Goal: Obtain resource: Obtain resource

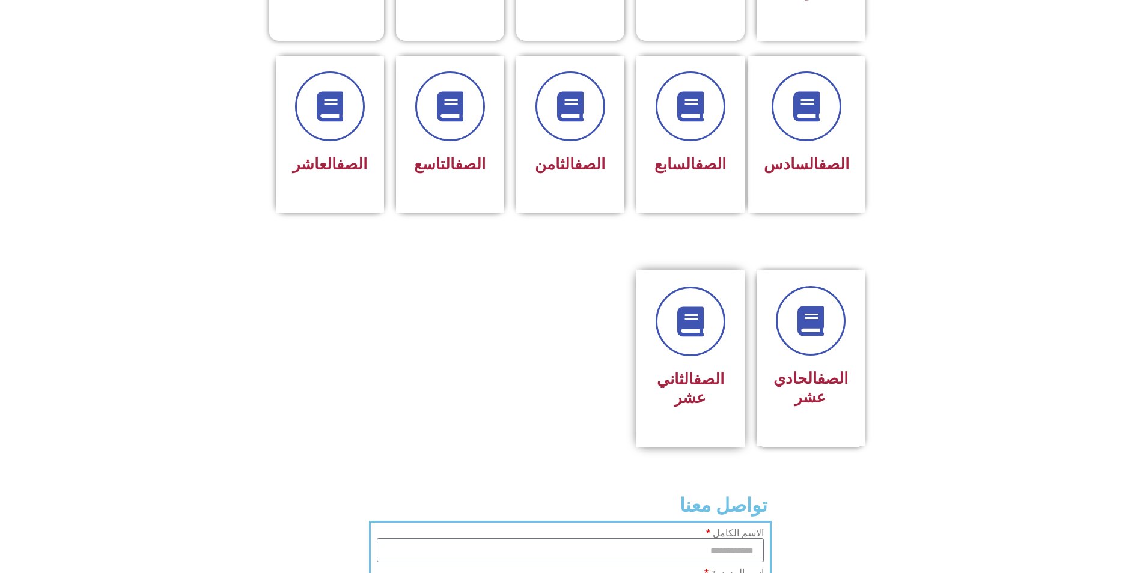
scroll to position [481, 0]
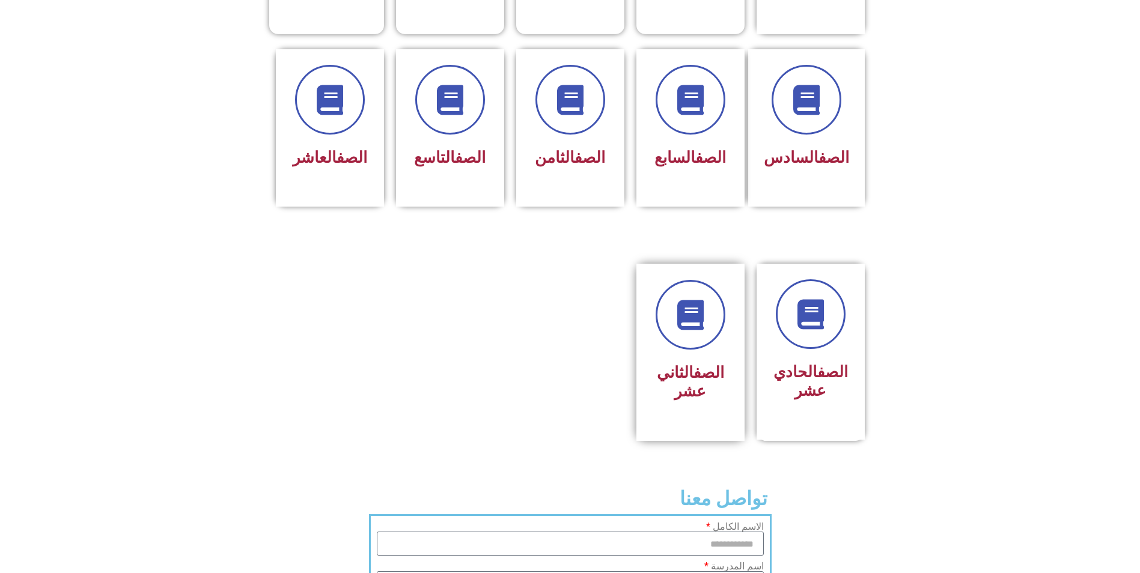
click at [706, 364] on link "الصف" at bounding box center [709, 373] width 31 height 18
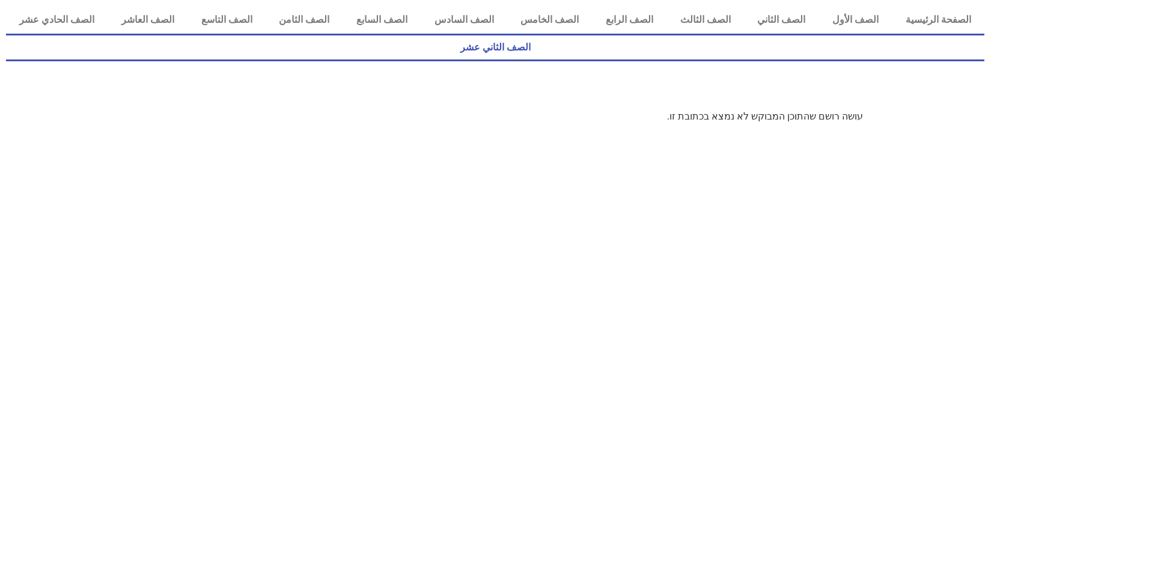
click at [57, 34] on link "الصف الثاني عشر" at bounding box center [495, 48] width 979 height 28
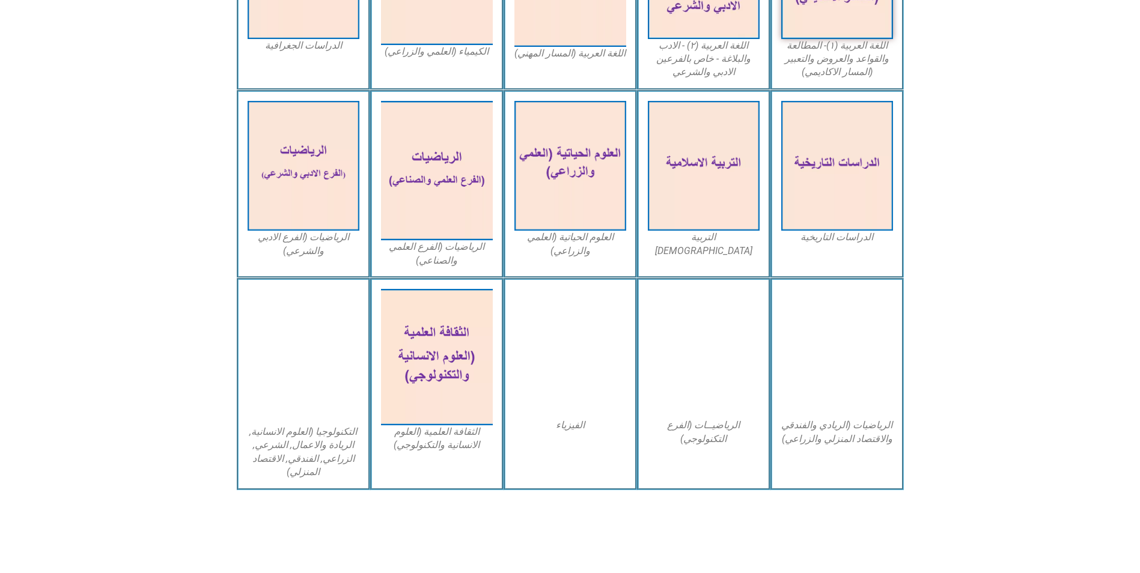
scroll to position [468, 0]
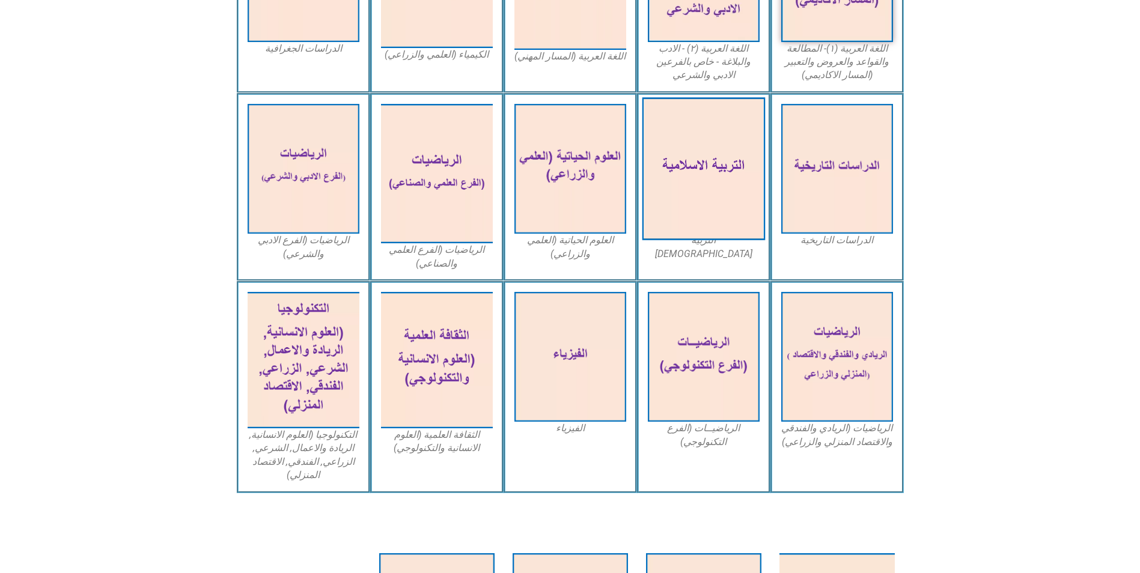
click at [688, 139] on img at bounding box center [703, 168] width 123 height 143
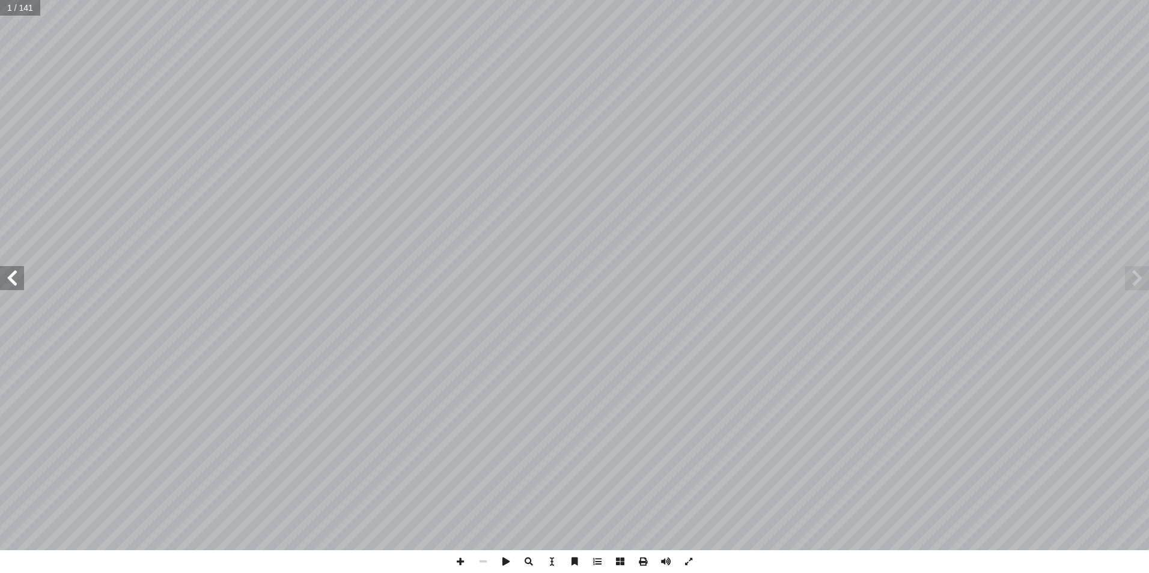
click at [14, 284] on span at bounding box center [12, 278] width 24 height 24
click at [637, 560] on span at bounding box center [643, 562] width 23 height 23
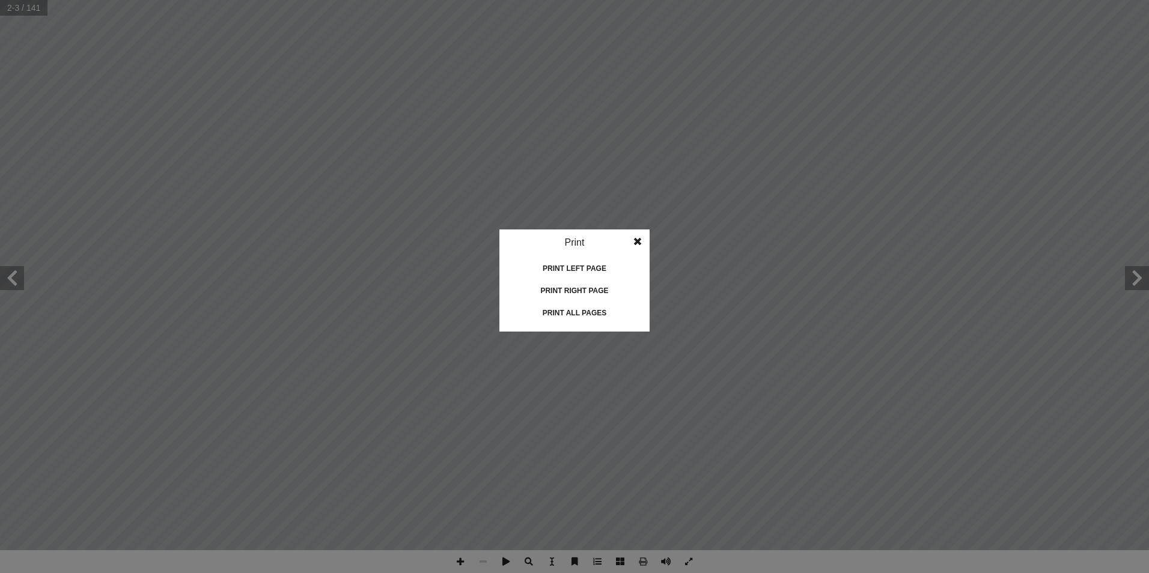
click at [572, 313] on div "Print all pages" at bounding box center [575, 313] width 120 height 19
click at [573, 308] on div "Print all pages" at bounding box center [575, 313] width 120 height 19
click at [584, 320] on div "Print all pages" at bounding box center [575, 313] width 120 height 19
click at [643, 243] on span at bounding box center [638, 242] width 22 height 24
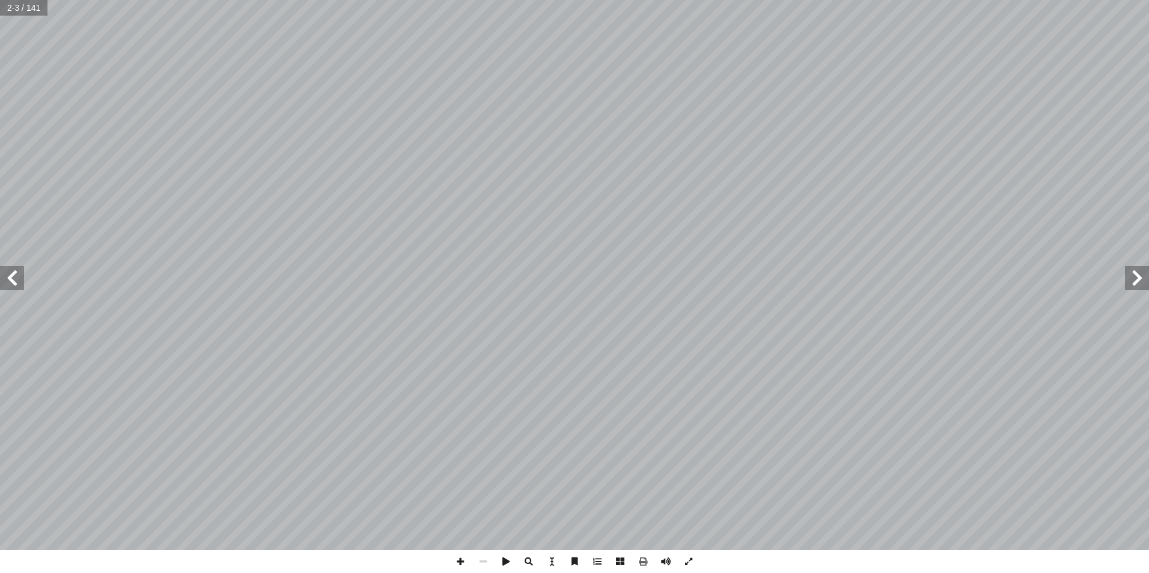
click at [4, 280] on span at bounding box center [12, 278] width 24 height 24
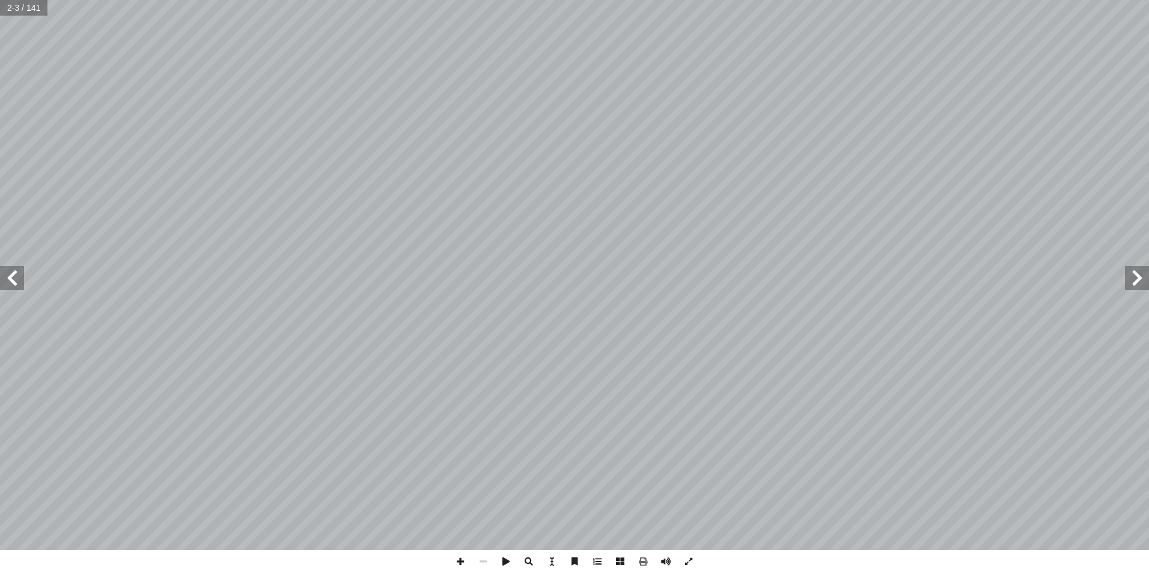
click at [4, 280] on span at bounding box center [12, 278] width 24 height 24
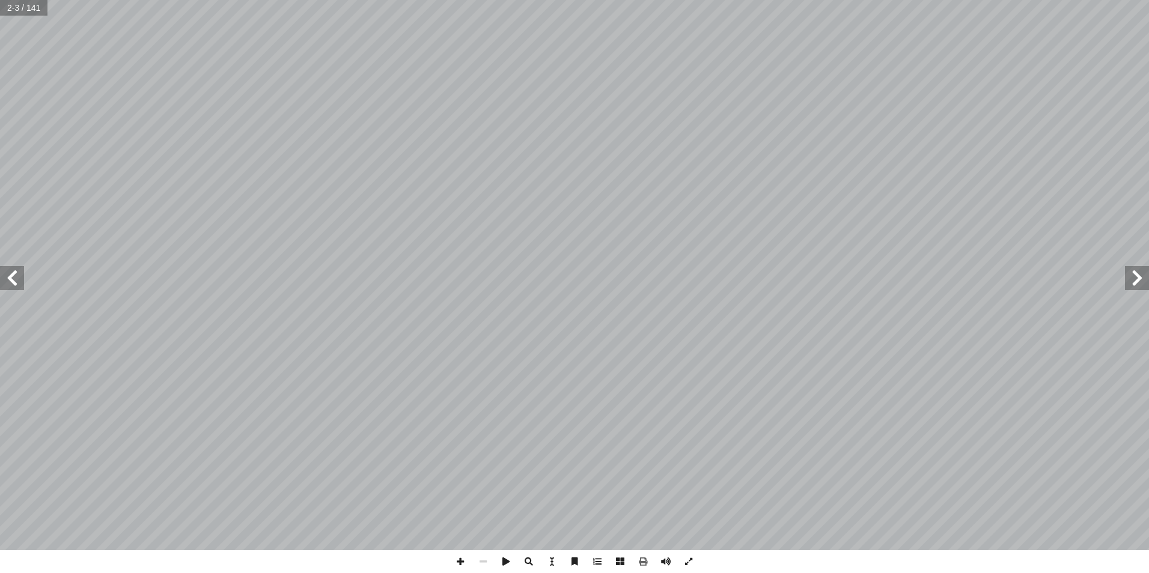
click at [4, 280] on span at bounding box center [12, 278] width 24 height 24
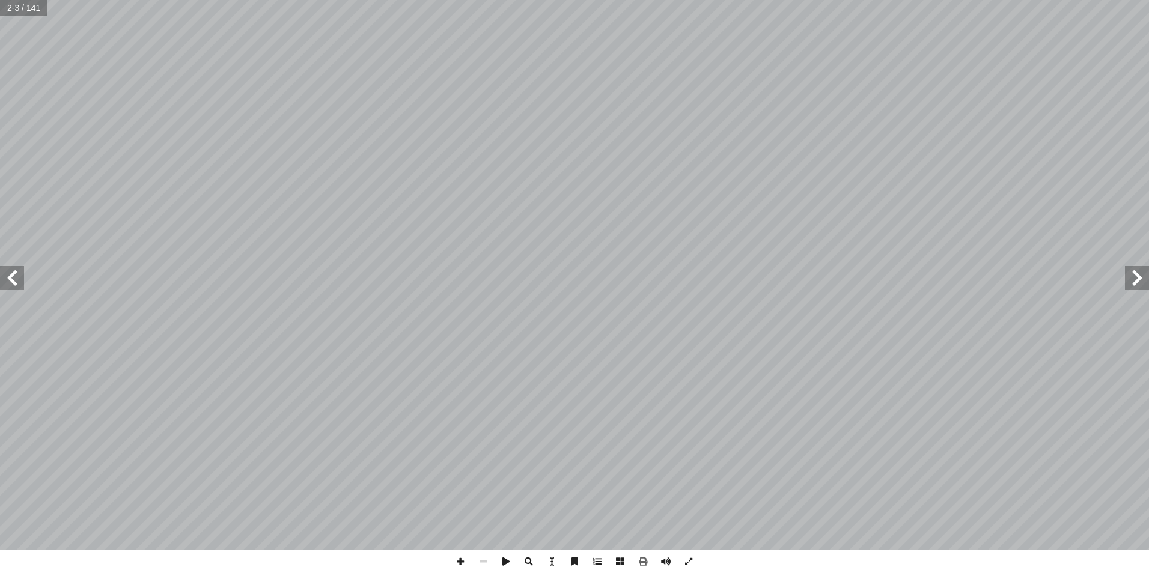
click at [4, 280] on span at bounding box center [12, 278] width 24 height 24
click at [8, 277] on span at bounding box center [12, 278] width 24 height 24
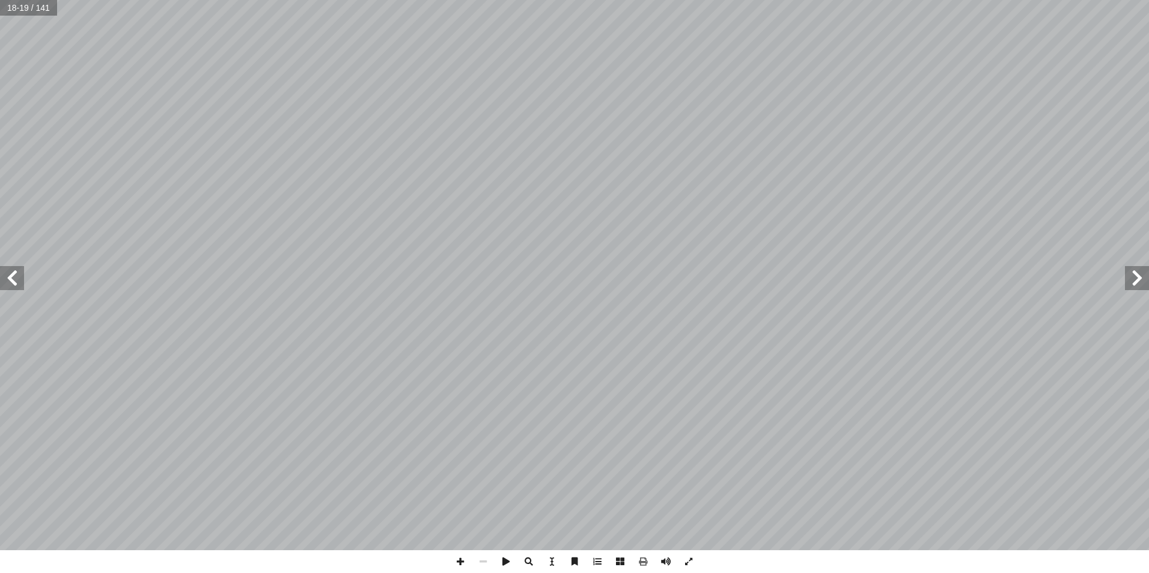
click at [8, 277] on span at bounding box center [12, 278] width 24 height 24
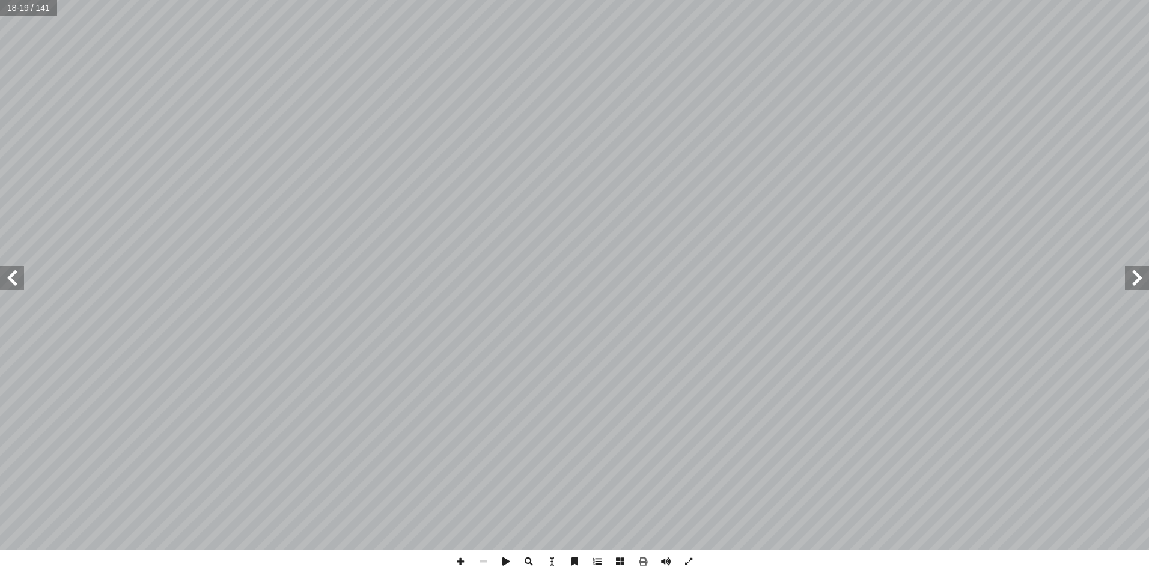
click at [8, 277] on span at bounding box center [12, 278] width 24 height 24
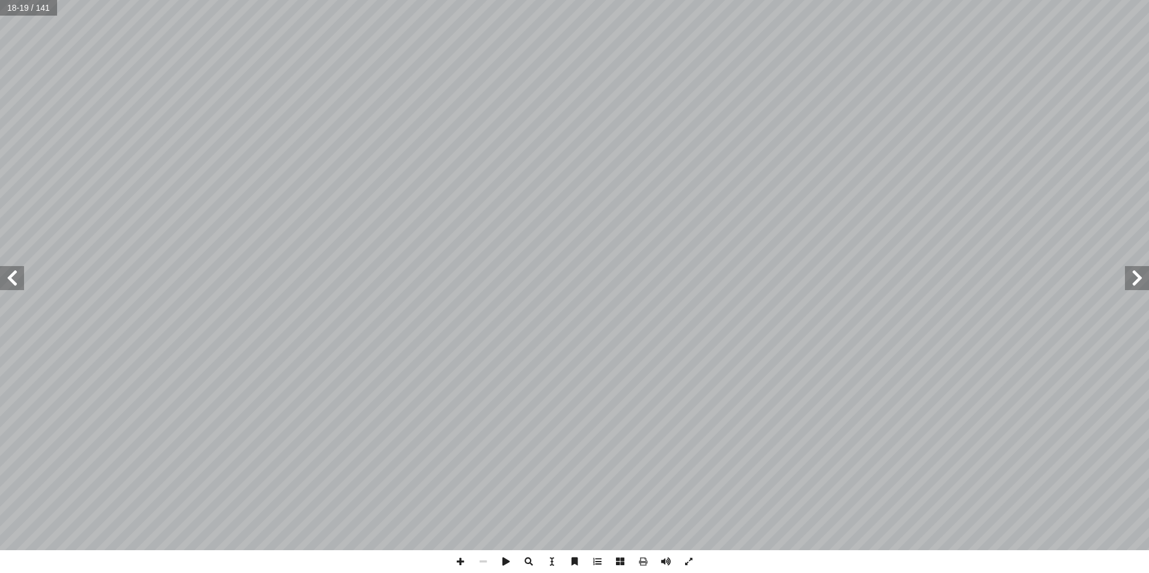
click at [8, 277] on span at bounding box center [12, 278] width 24 height 24
